Goal: Task Accomplishment & Management: Manage account settings

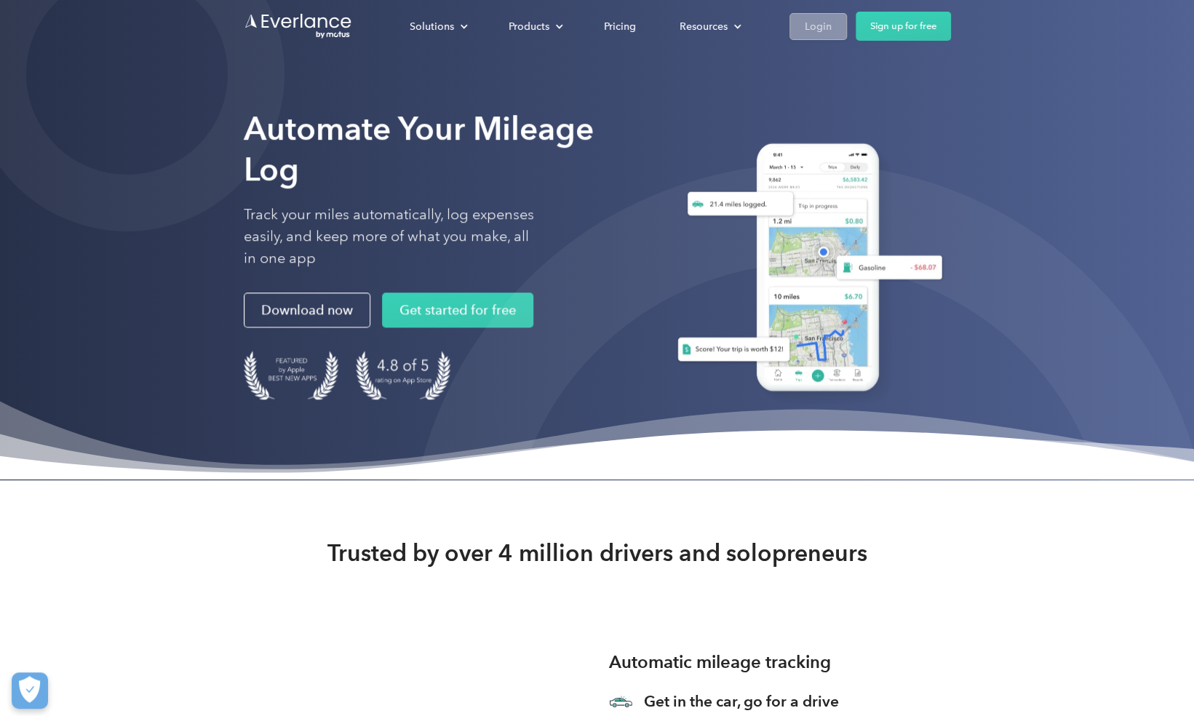
click at [586, 26] on div "Login" at bounding box center [818, 26] width 27 height 18
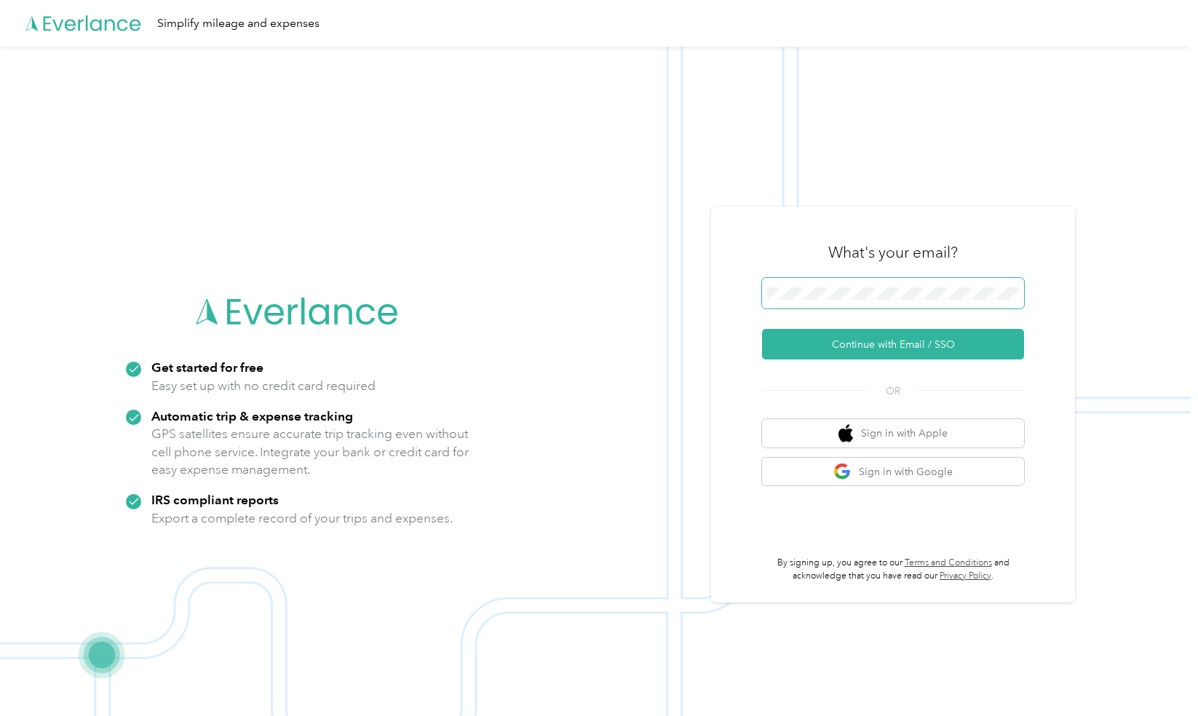
click at [811, 301] on span at bounding box center [893, 293] width 262 height 31
click at [853, 339] on button "Continue with Email / SSO" at bounding box center [893, 344] width 262 height 31
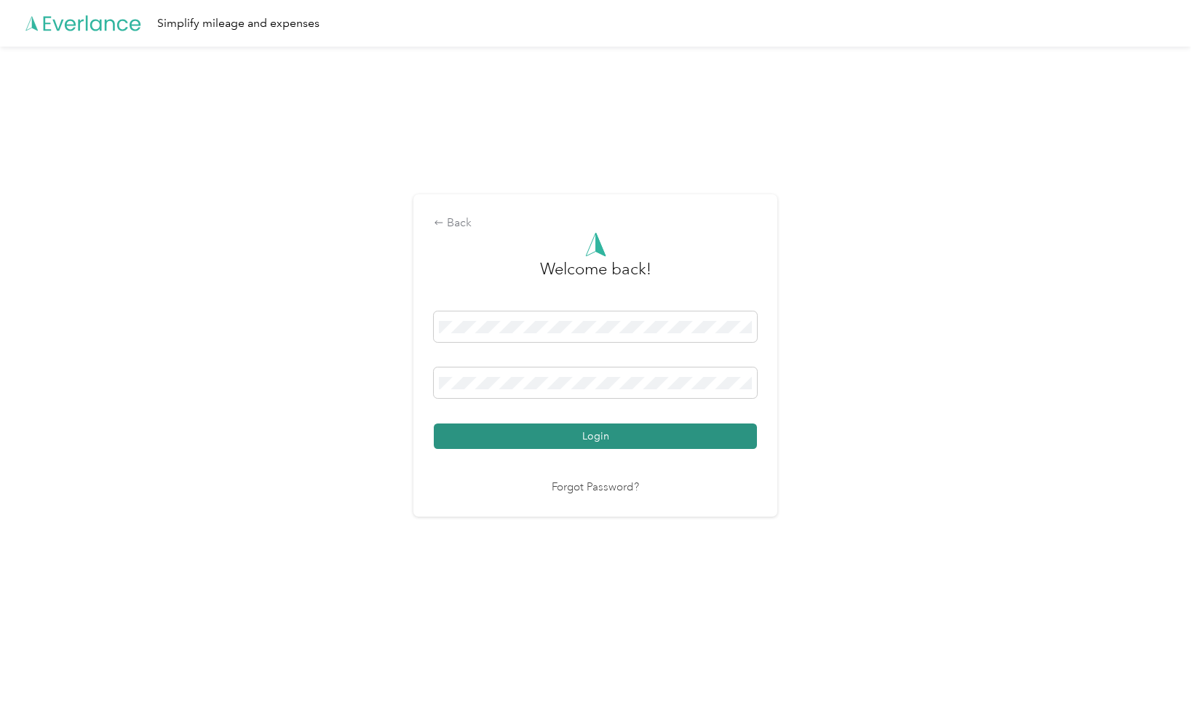
click at [619, 437] on button "Login" at bounding box center [595, 435] width 323 height 25
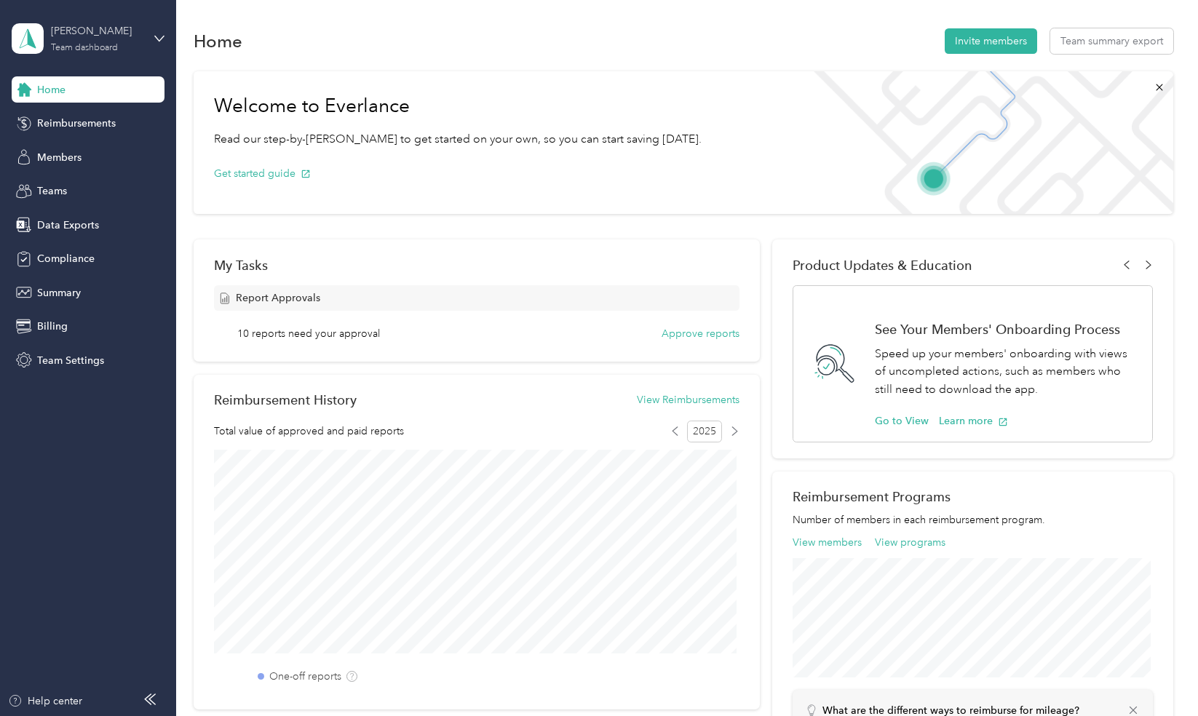
click at [108, 52] on div "Team dashboard" at bounding box center [84, 48] width 67 height 9
click at [90, 153] on div "Personal dashboard" at bounding box center [70, 149] width 92 height 15
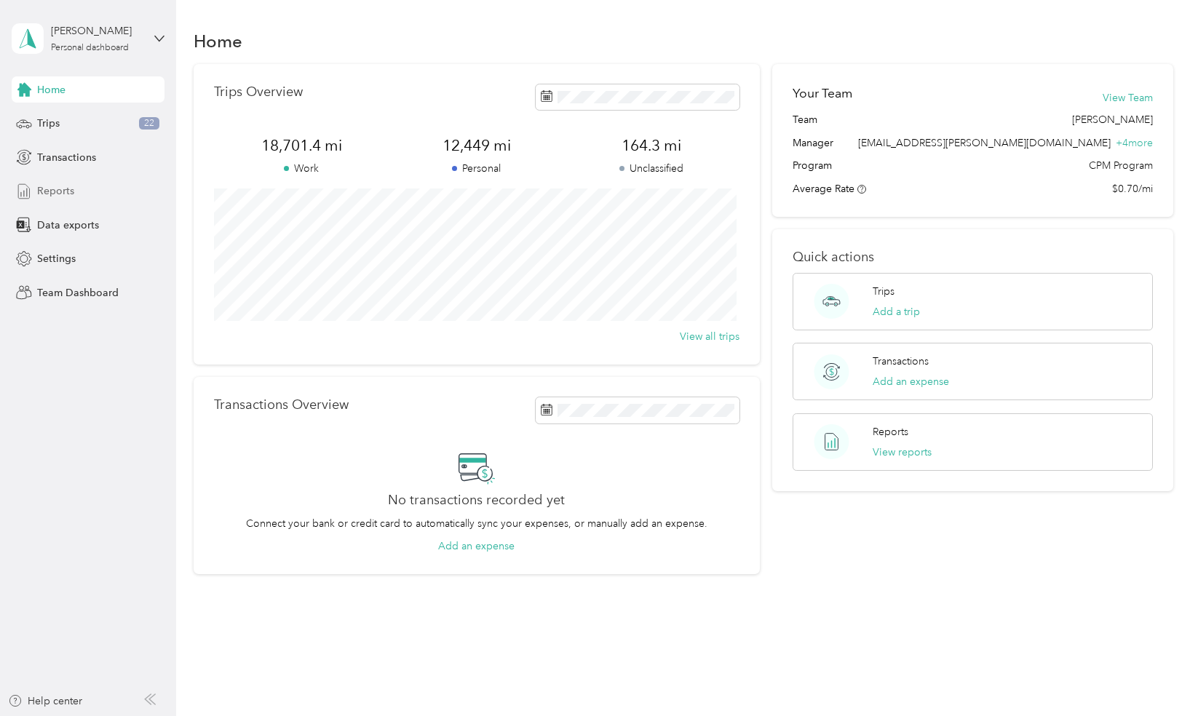
click at [67, 188] on span "Reports" at bounding box center [55, 190] width 37 height 15
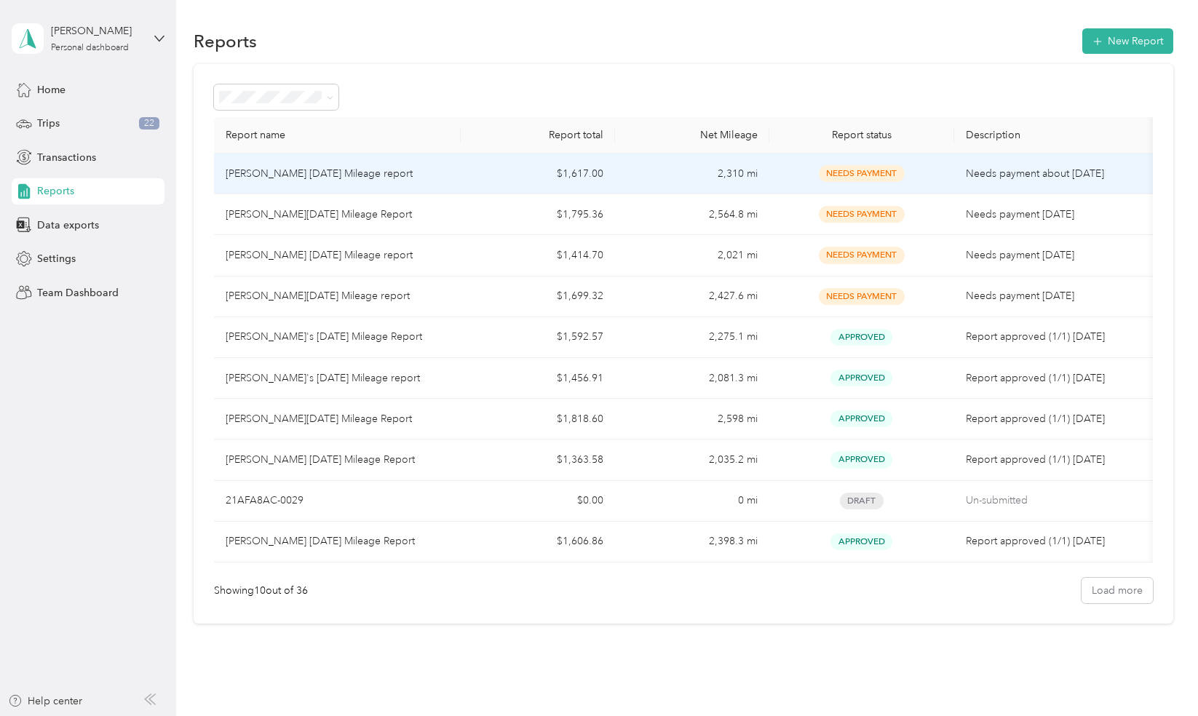
click at [362, 179] on p "[PERSON_NAME] [DATE] Mileage report" at bounding box center [319, 174] width 187 height 16
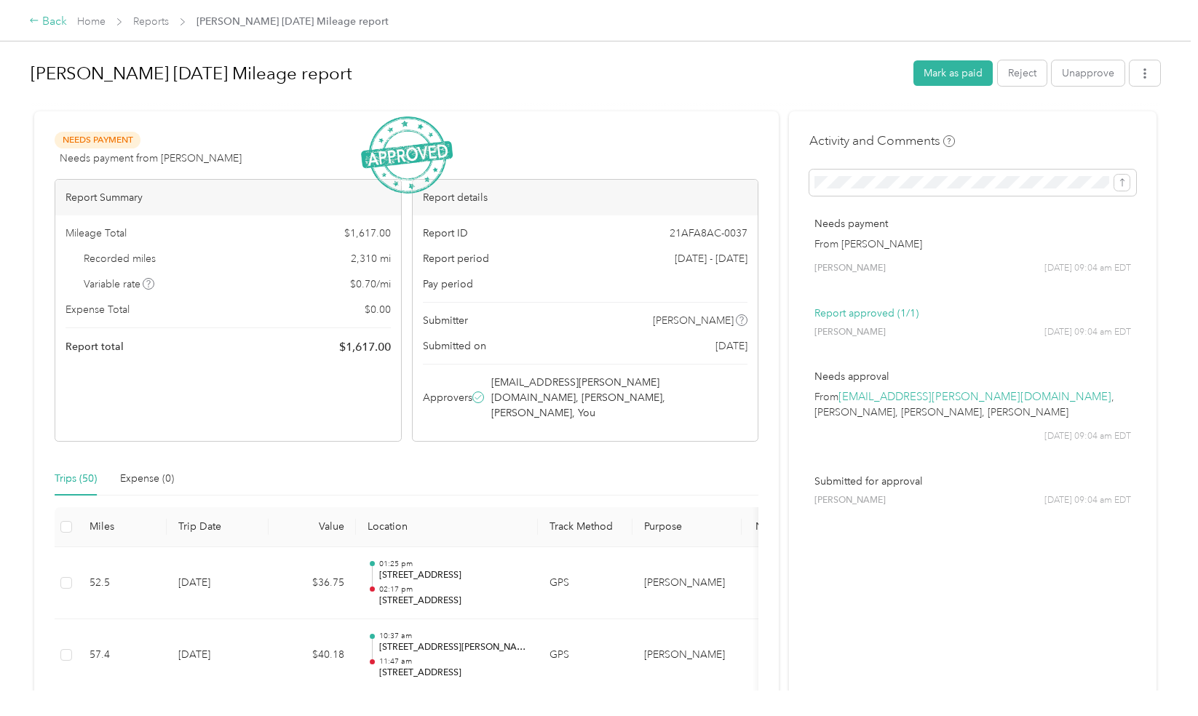
click at [46, 21] on div "Back" at bounding box center [48, 21] width 38 height 17
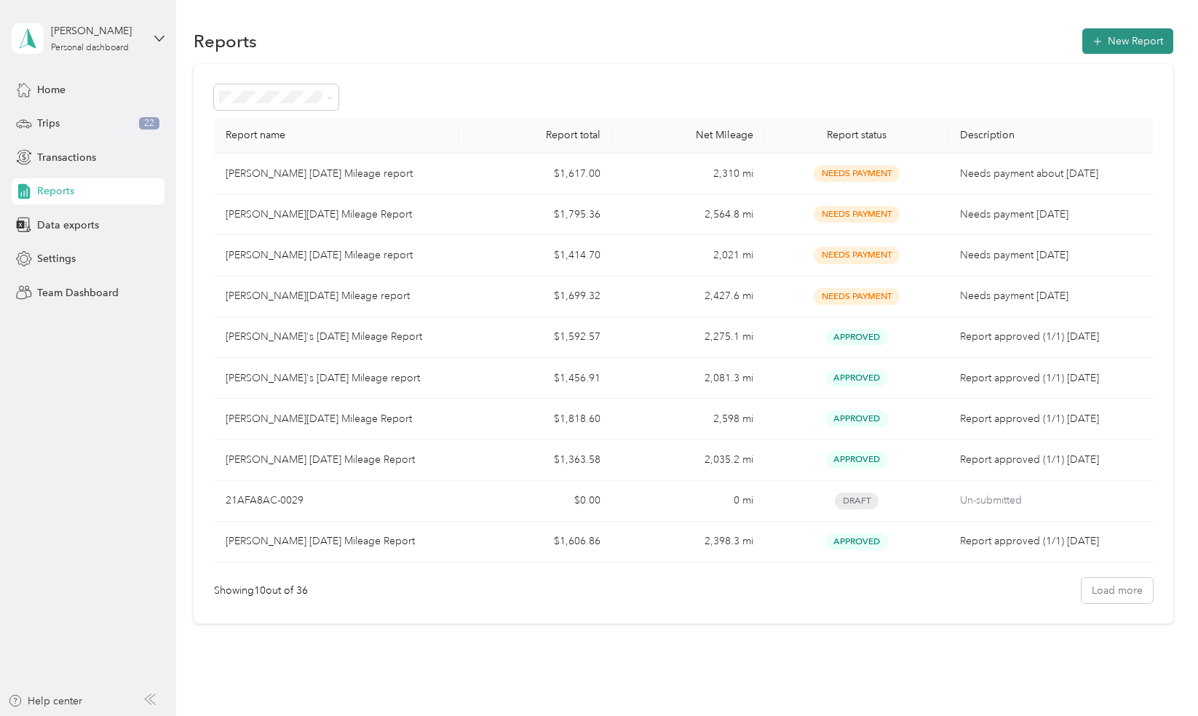
click at [1102, 41] on button "New Report" at bounding box center [1127, 40] width 91 height 25
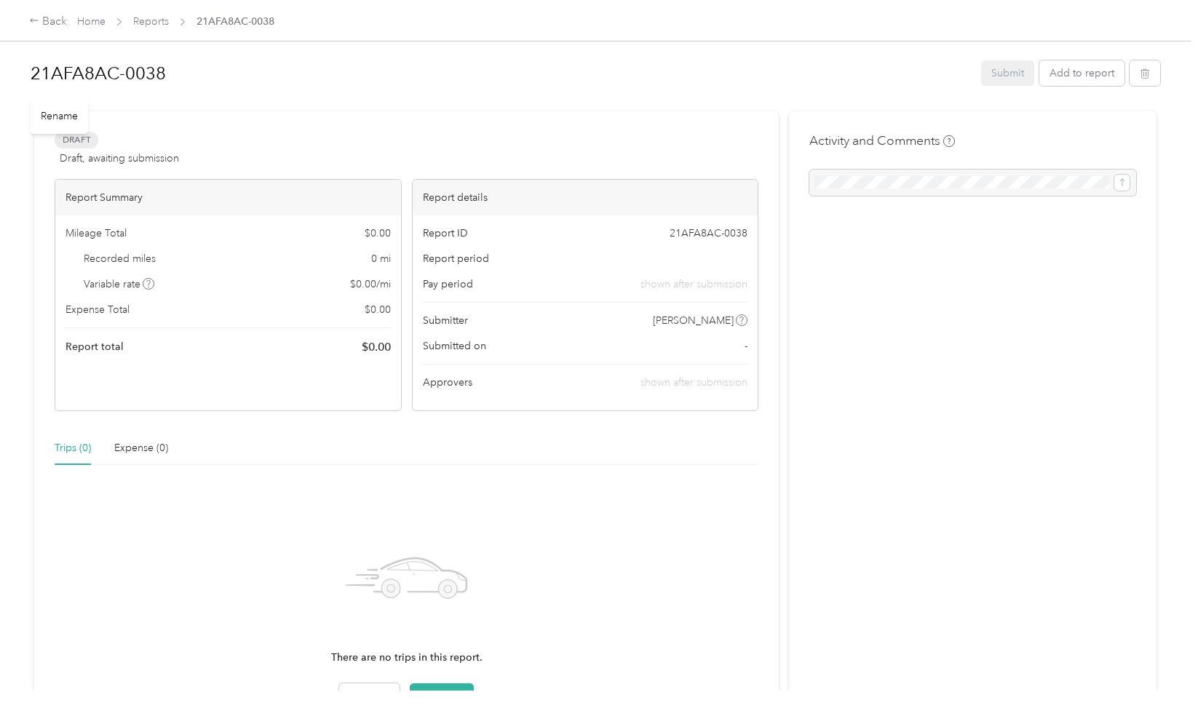
click at [143, 75] on h1 "21AFA8AC-0038" at bounding box center [501, 73] width 940 height 35
click at [616, 445] on div "Trips (0) Expense (0)" at bounding box center [407, 447] width 704 height 33
click at [1070, 68] on button "Add to report" at bounding box center [1081, 72] width 85 height 25
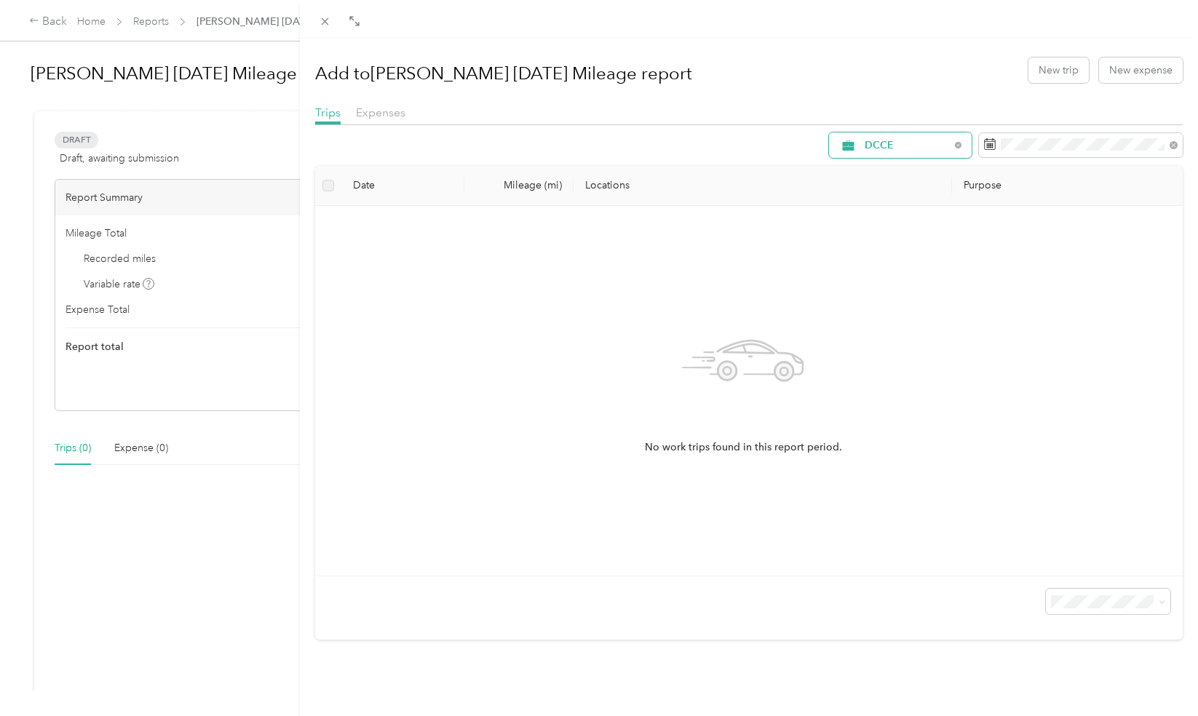
click at [928, 146] on span "DCCE" at bounding box center [906, 145] width 85 height 10
click at [880, 243] on span "[PERSON_NAME]" at bounding box center [902, 246] width 97 height 15
click at [1025, 133] on span at bounding box center [1081, 145] width 204 height 25
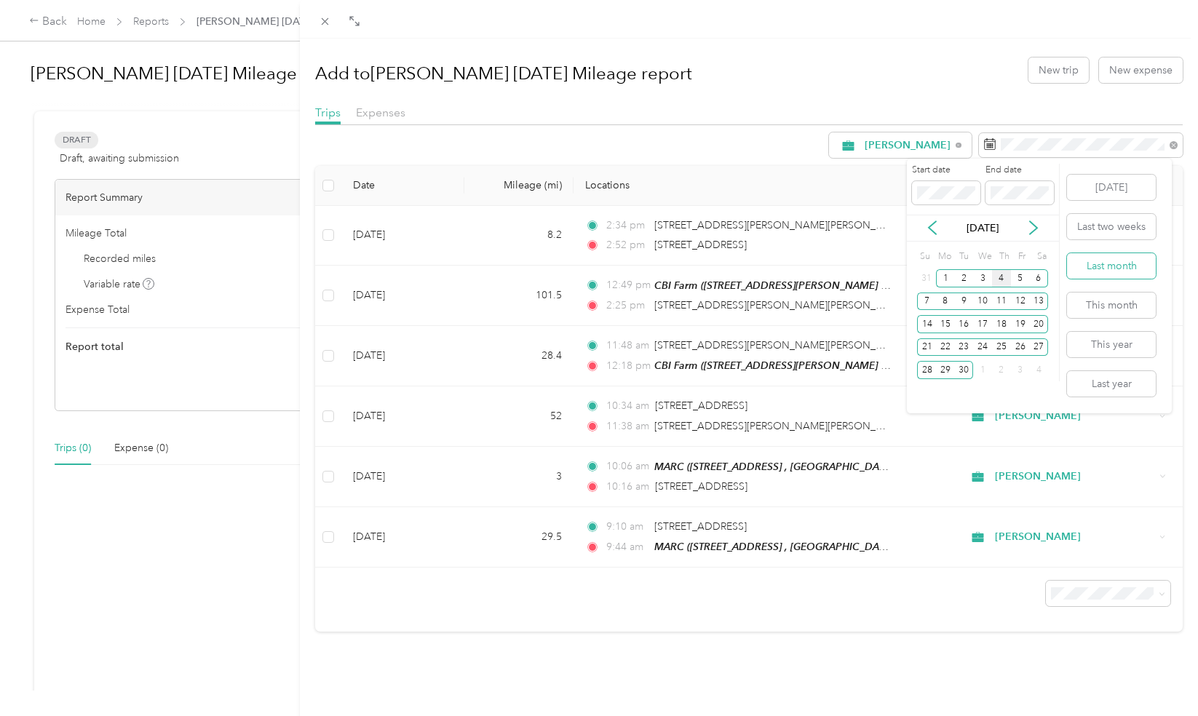
click at [1097, 260] on button "Last month" at bounding box center [1111, 265] width 89 height 25
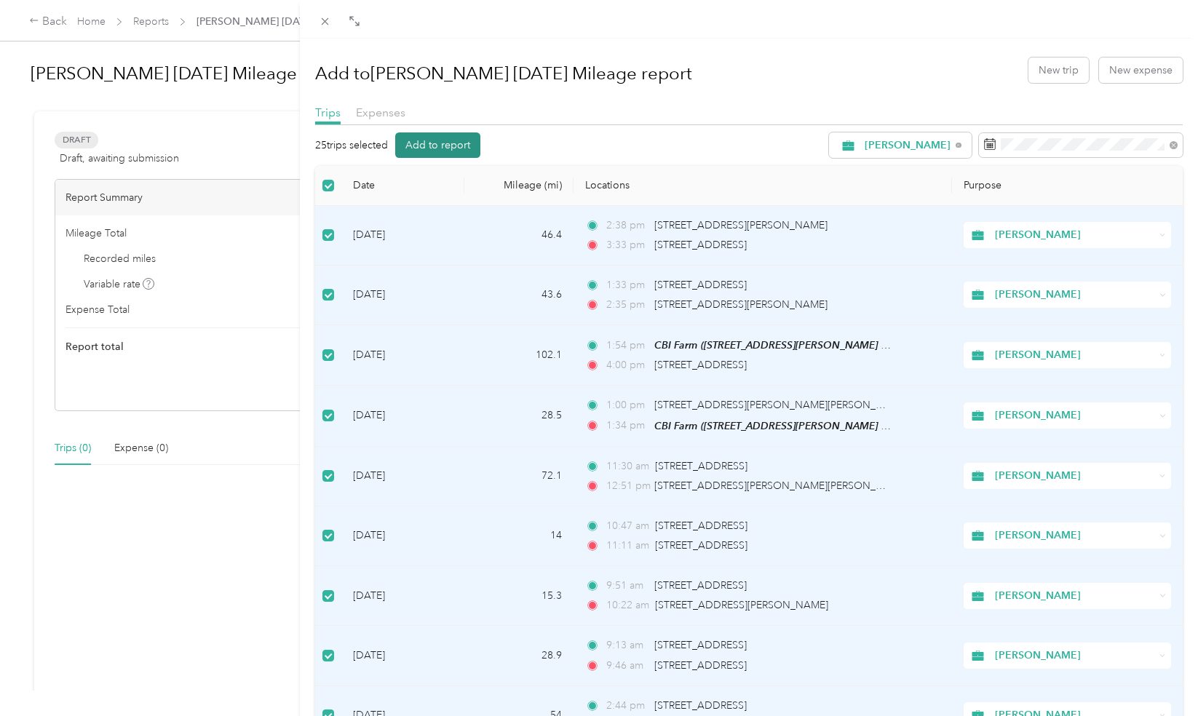
click at [426, 145] on button "Add to report" at bounding box center [437, 144] width 85 height 25
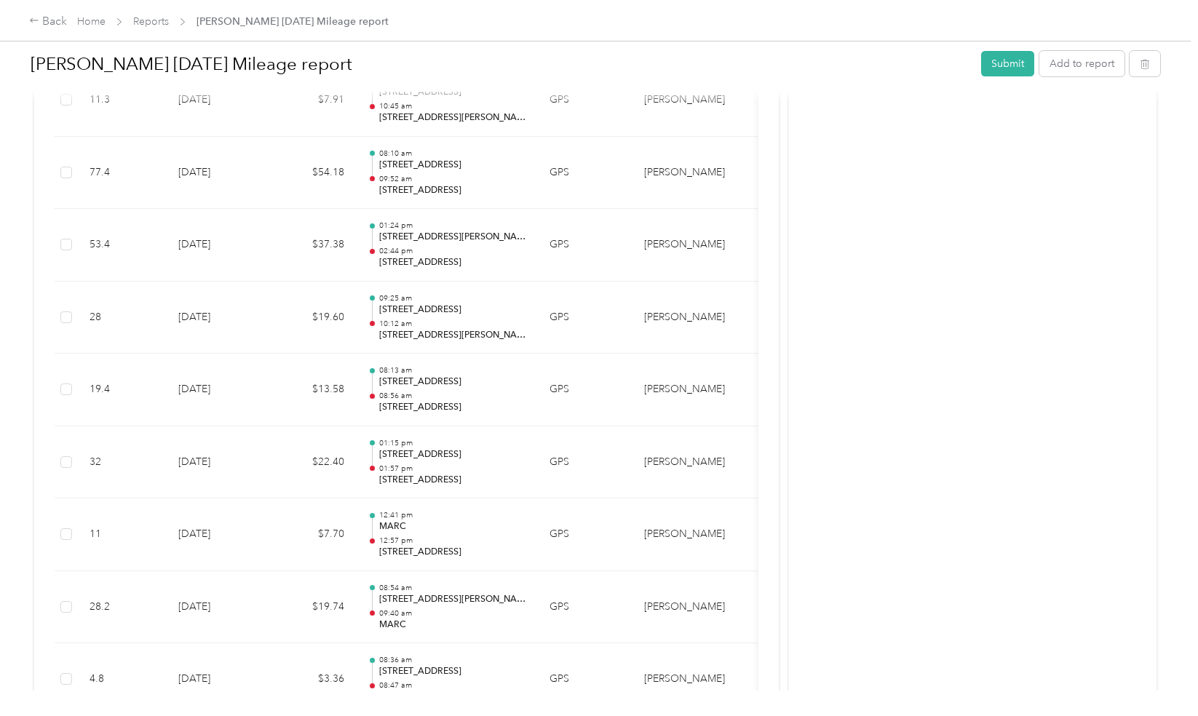
scroll to position [1748, 0]
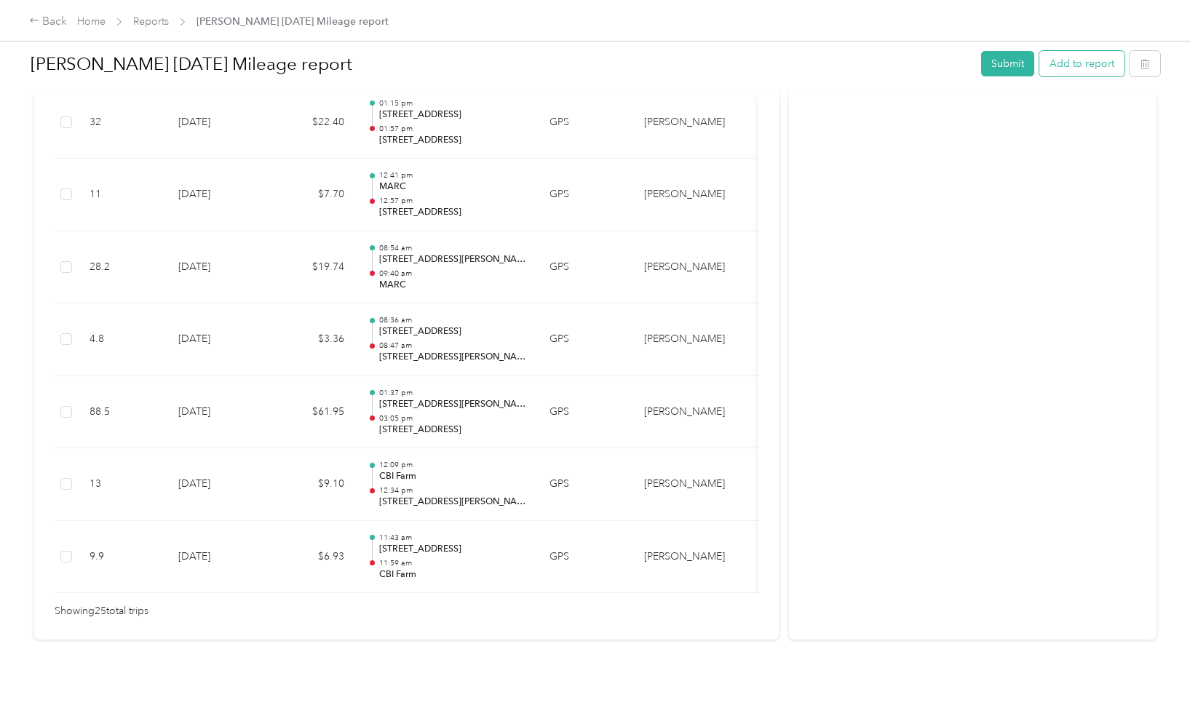
click at [1045, 67] on button "Add to report" at bounding box center [1081, 63] width 85 height 25
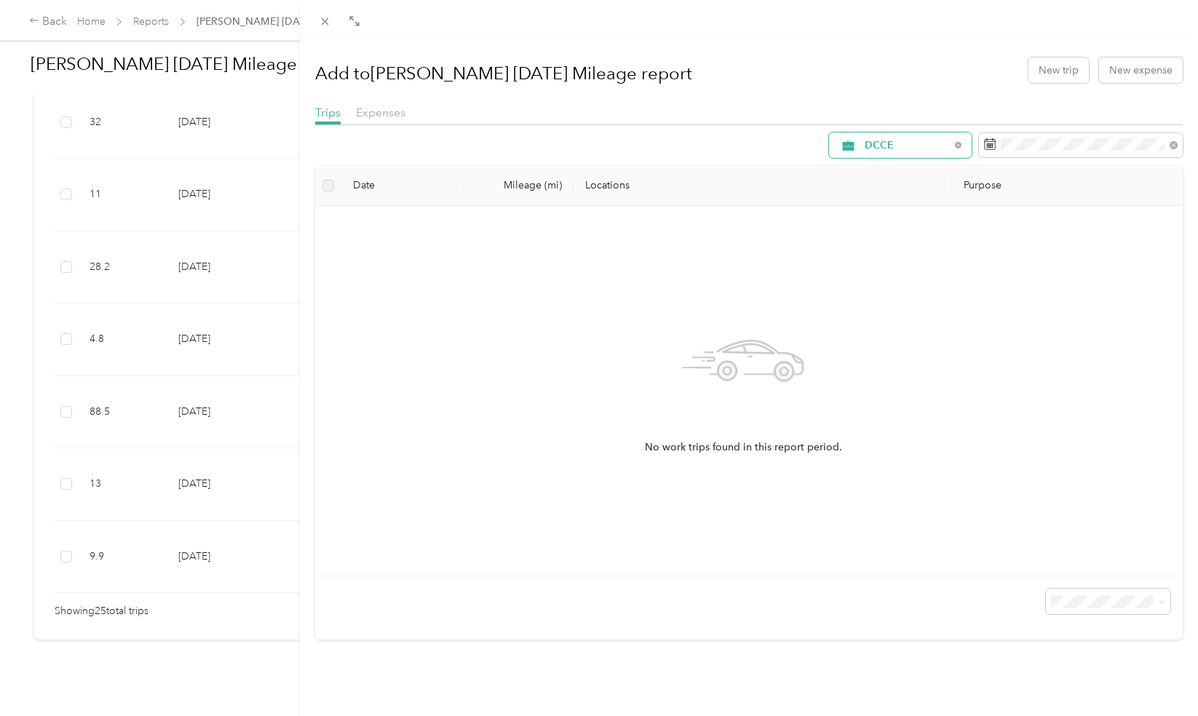
click at [891, 144] on span "DCCE" at bounding box center [906, 145] width 85 height 10
click at [872, 249] on span "[PERSON_NAME]" at bounding box center [902, 248] width 97 height 15
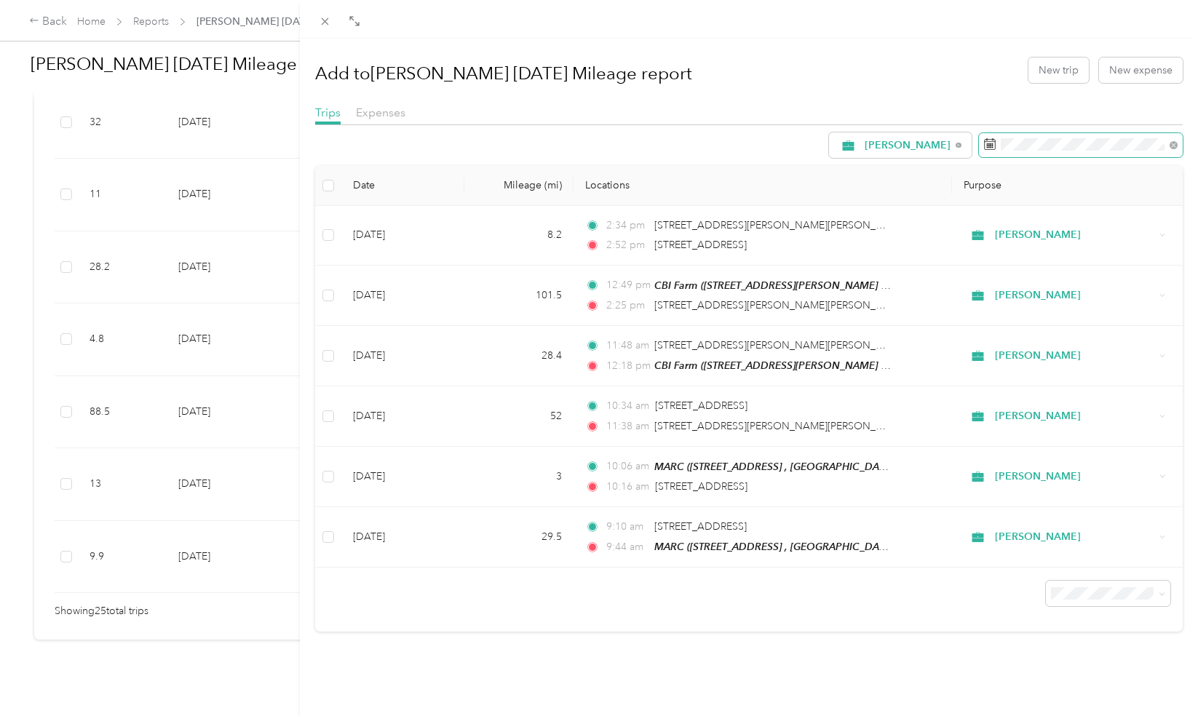
click at [1016, 137] on span at bounding box center [1081, 145] width 204 height 25
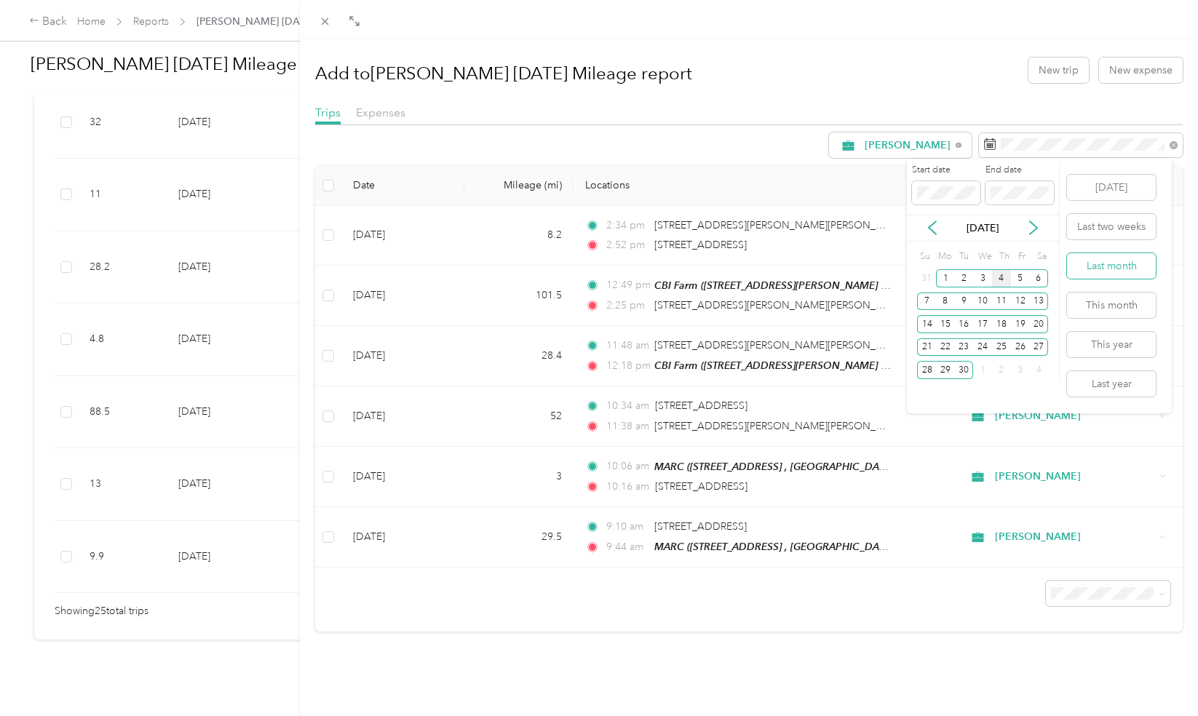
click at [1106, 262] on button "Last month" at bounding box center [1111, 265] width 89 height 25
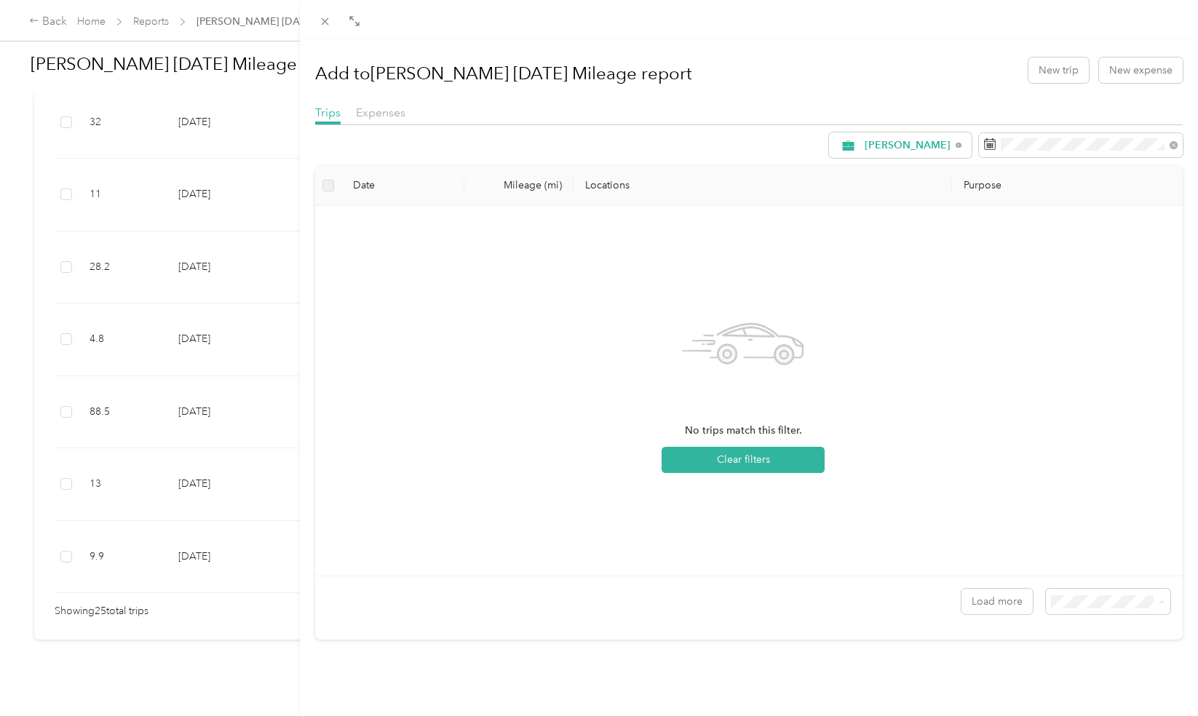
click at [1083, 678] on span "100 per load" at bounding box center [1075, 678] width 60 height 12
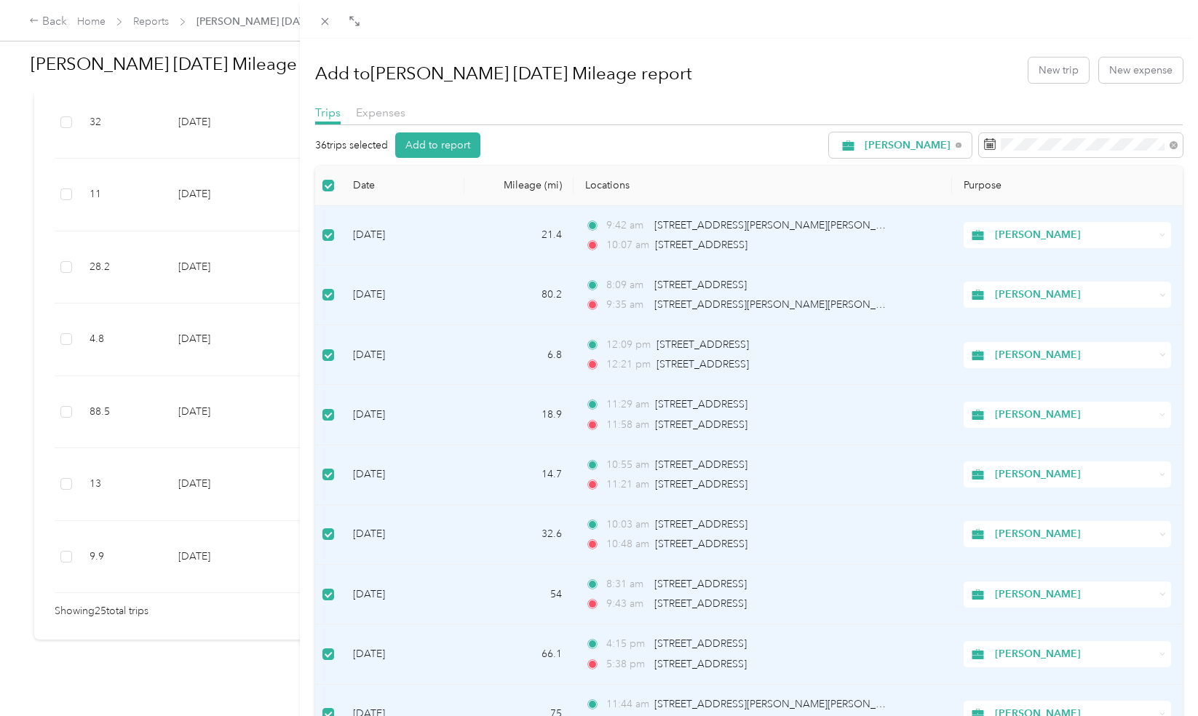
click at [808, 83] on div "Add to [PERSON_NAME] [DATE] Mileage report New trip New expense" at bounding box center [749, 70] width 868 height 42
click at [454, 143] on button "Add to report" at bounding box center [437, 144] width 85 height 25
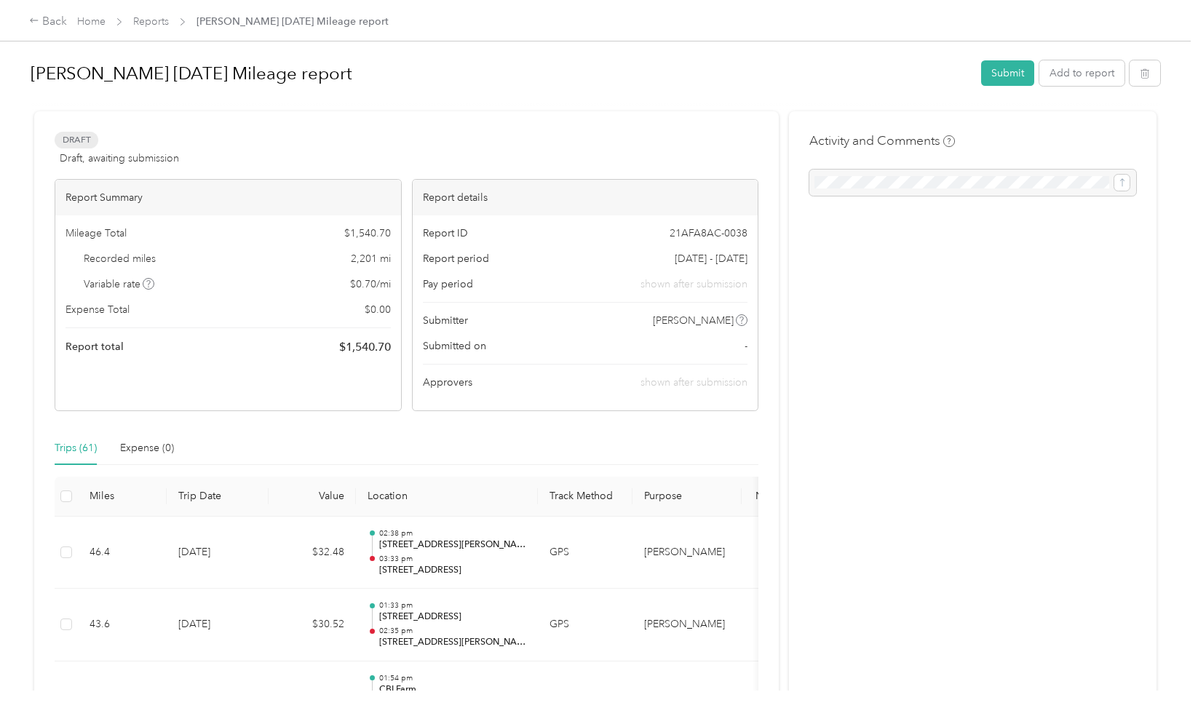
click at [732, 311] on div "Report ID 21AFA8AC-0038 Report period [DATE] - [DATE] Pay period shown after su…" at bounding box center [586, 312] width 346 height 195
click at [1000, 75] on button "Submit" at bounding box center [1007, 72] width 53 height 25
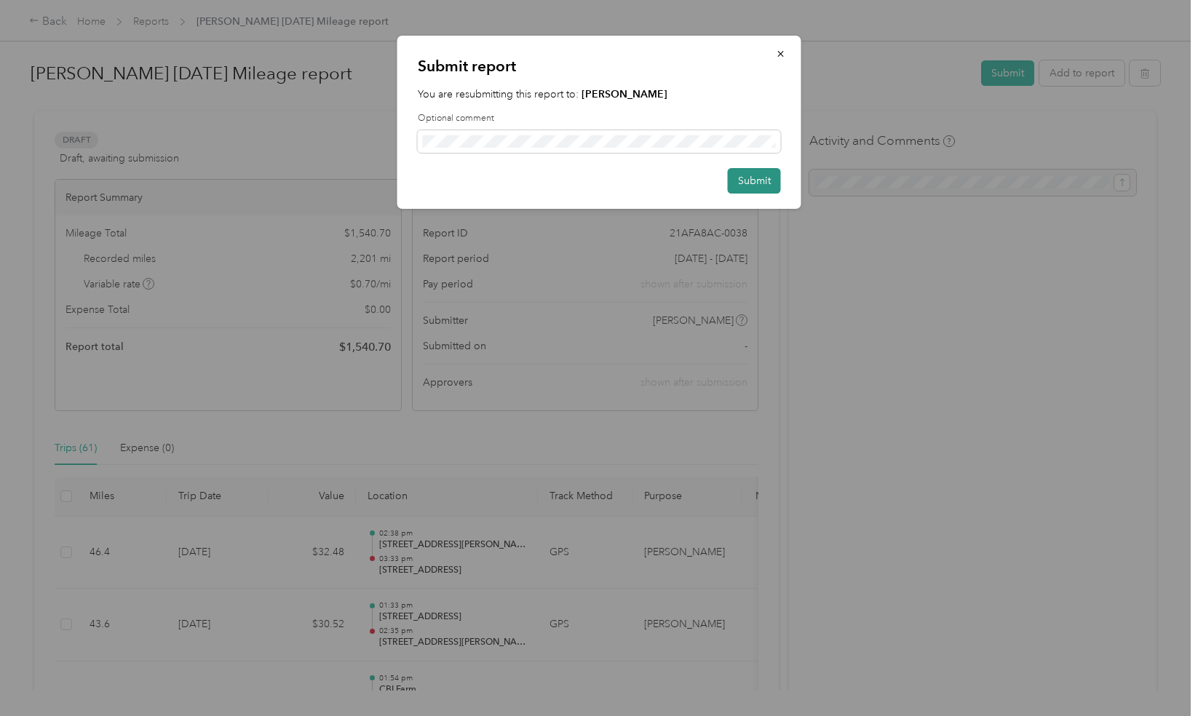
click at [755, 179] on button "Submit" at bounding box center [754, 180] width 53 height 25
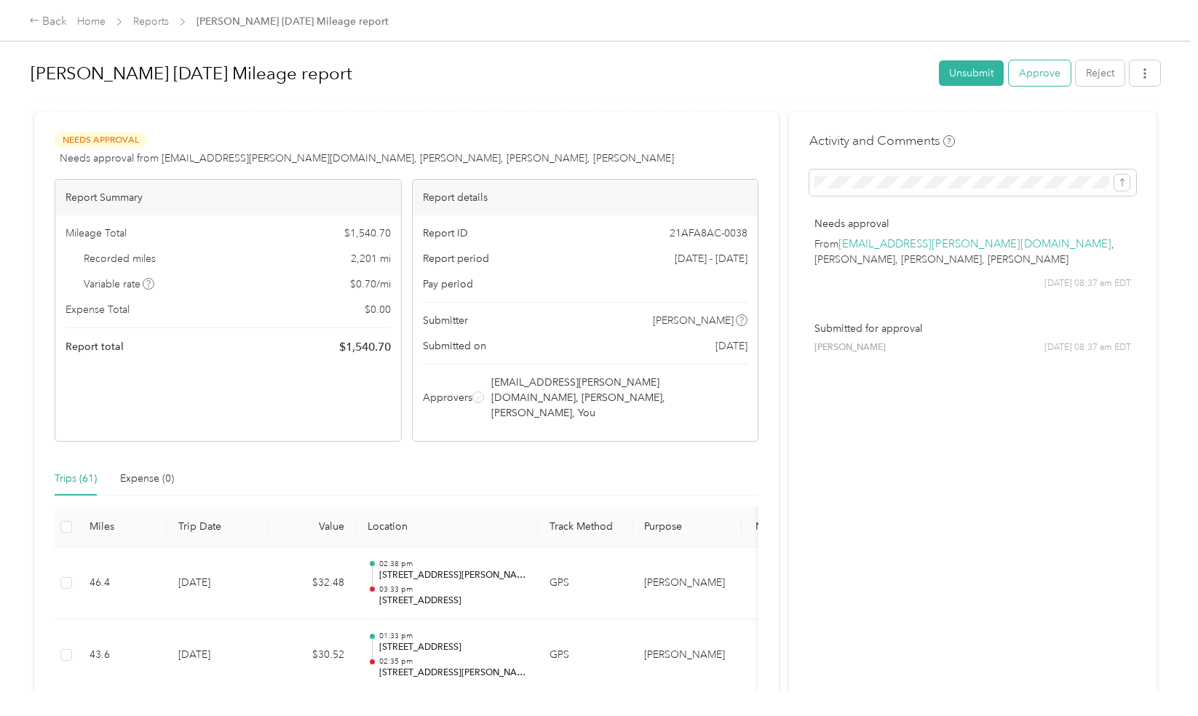
click at [1041, 68] on button "Approve" at bounding box center [1039, 72] width 62 height 25
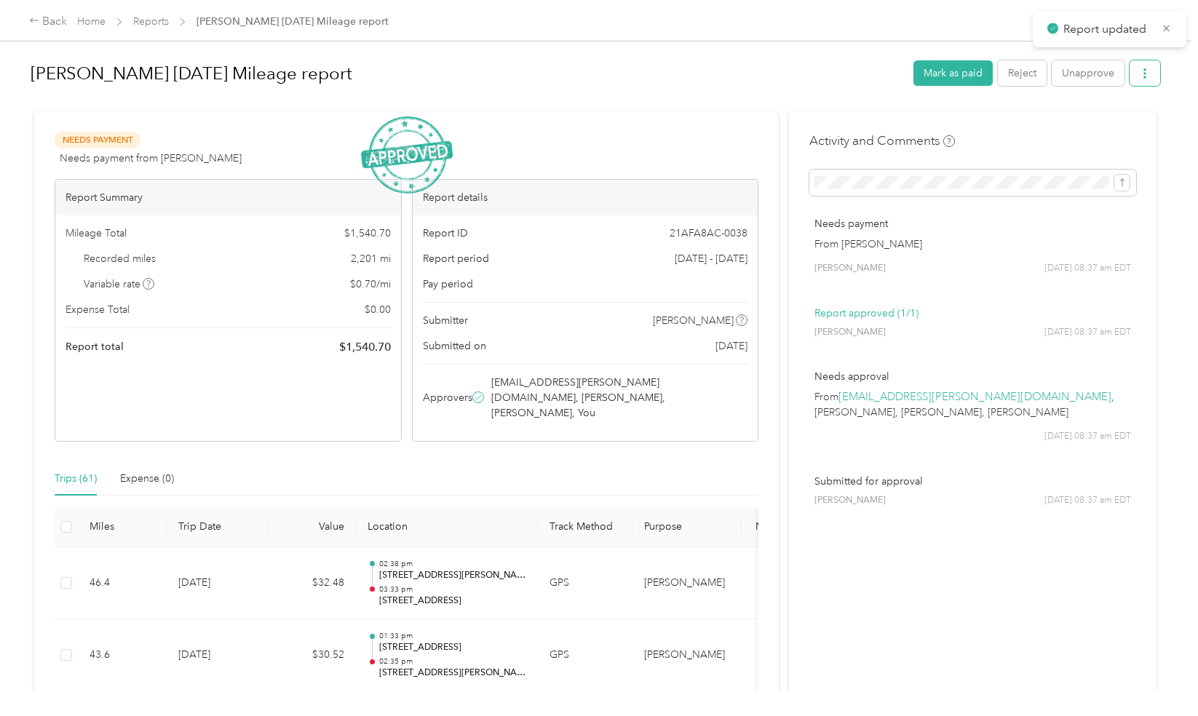
click at [1145, 71] on icon "button" at bounding box center [1144, 73] width 10 height 10
click at [1078, 121] on span "Download" at bounding box center [1099, 126] width 48 height 15
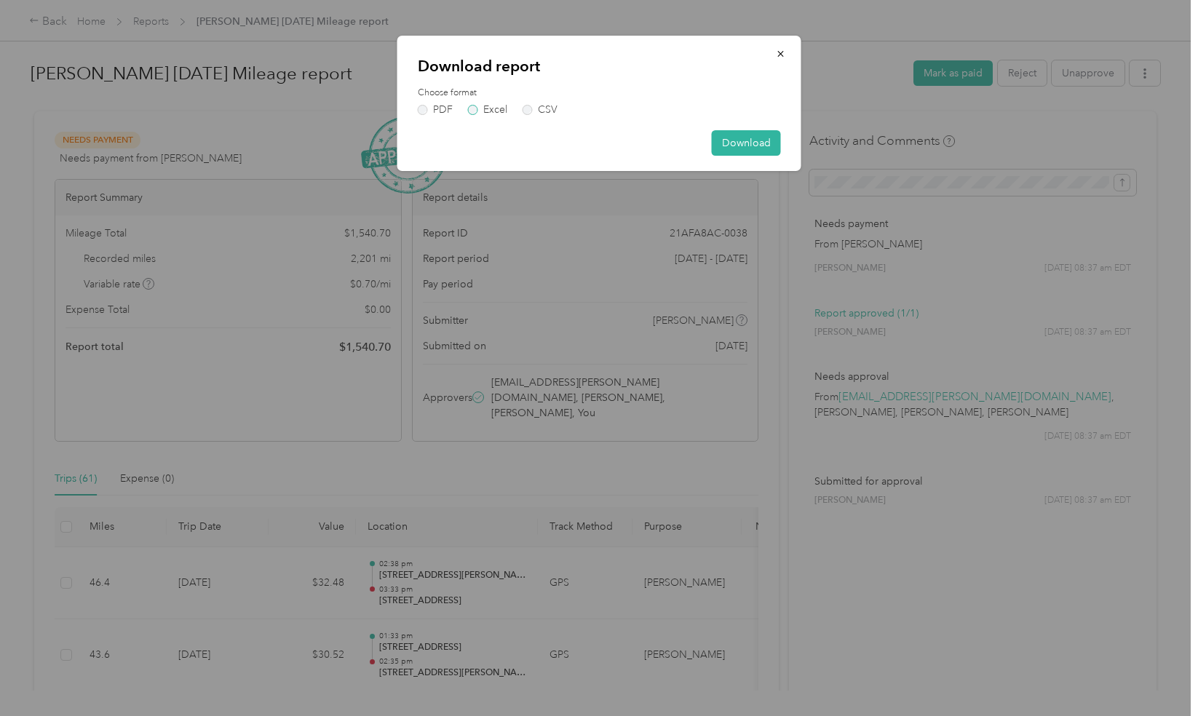
click at [490, 114] on label "Excel" at bounding box center [487, 110] width 39 height 10
click at [733, 138] on button "Download" at bounding box center [746, 142] width 69 height 25
